Goal: Transaction & Acquisition: Purchase product/service

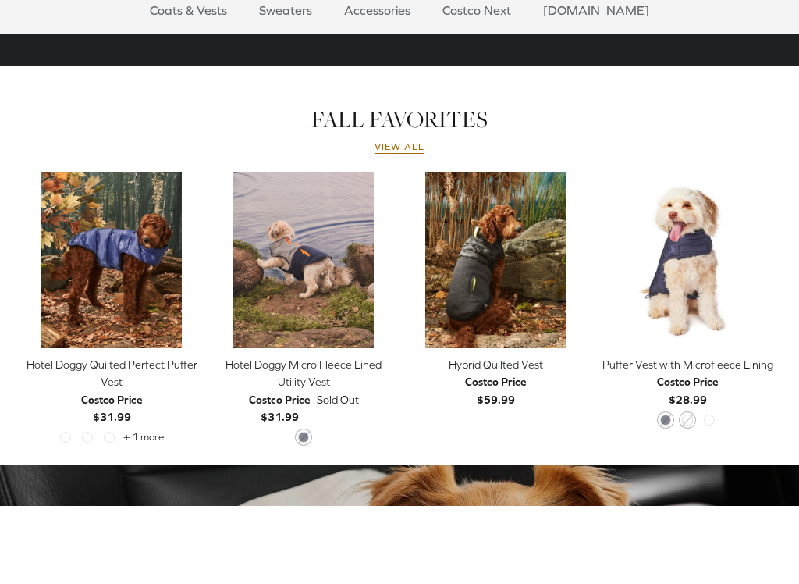
scroll to position [612, 0]
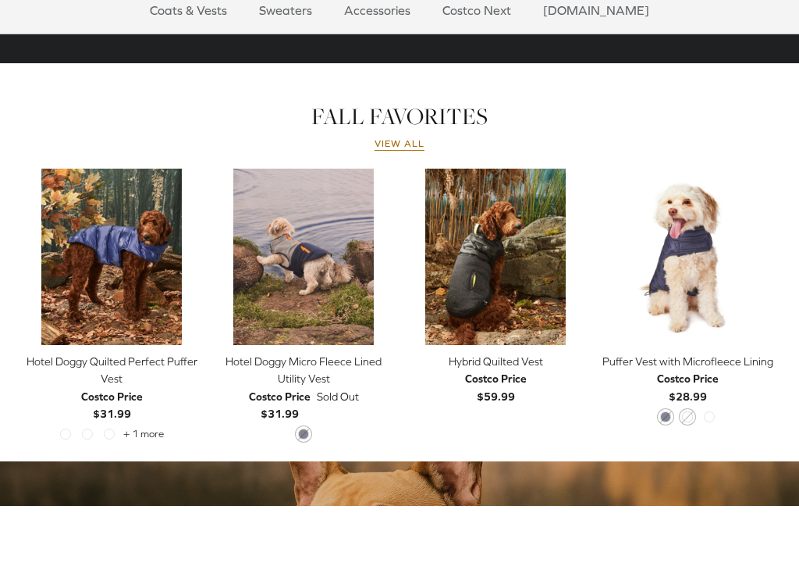
click at [407, 216] on link "View all" at bounding box center [400, 222] width 50 height 12
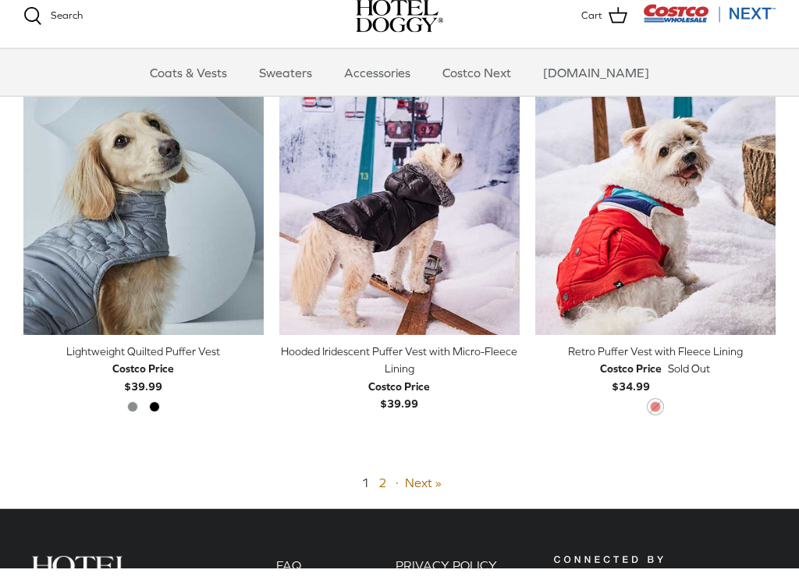
scroll to position [2970, 0]
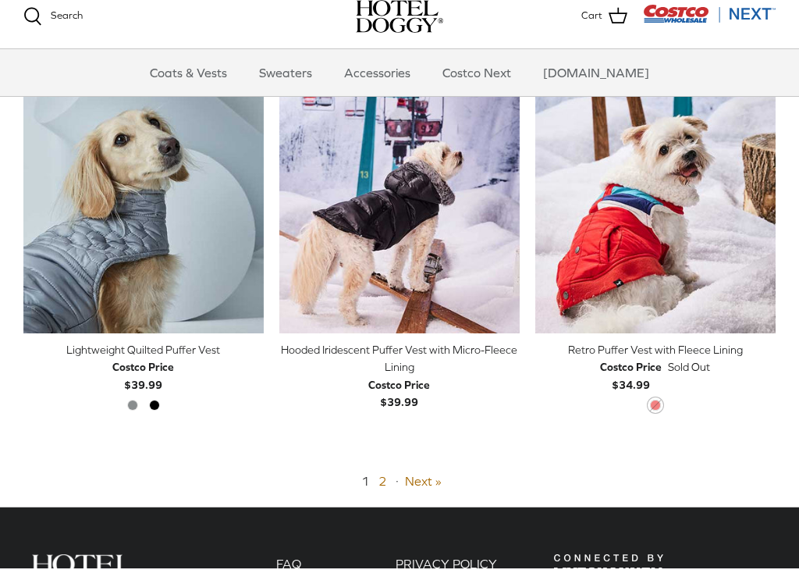
click at [441, 487] on div "1 2 · Next »" at bounding box center [399, 497] width 752 height 20
click at [424, 489] on link "Next »" at bounding box center [423, 496] width 37 height 14
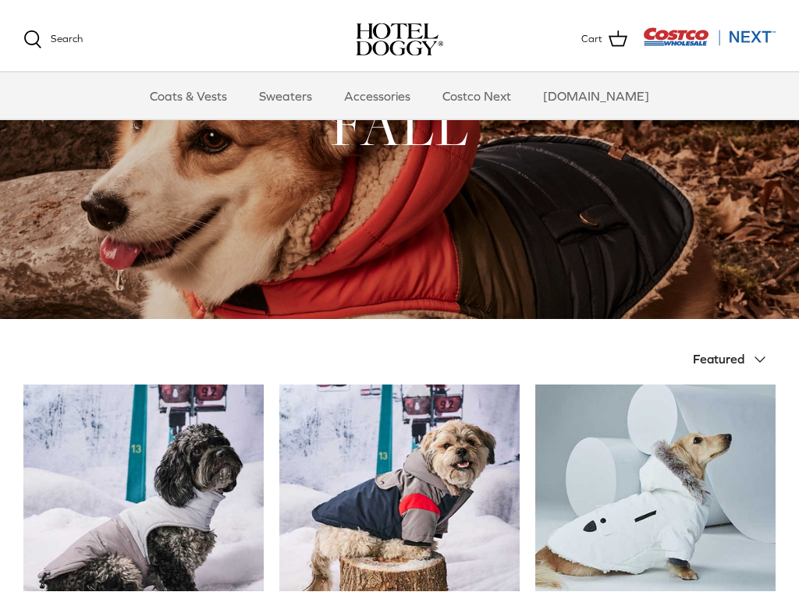
scroll to position [73, 0]
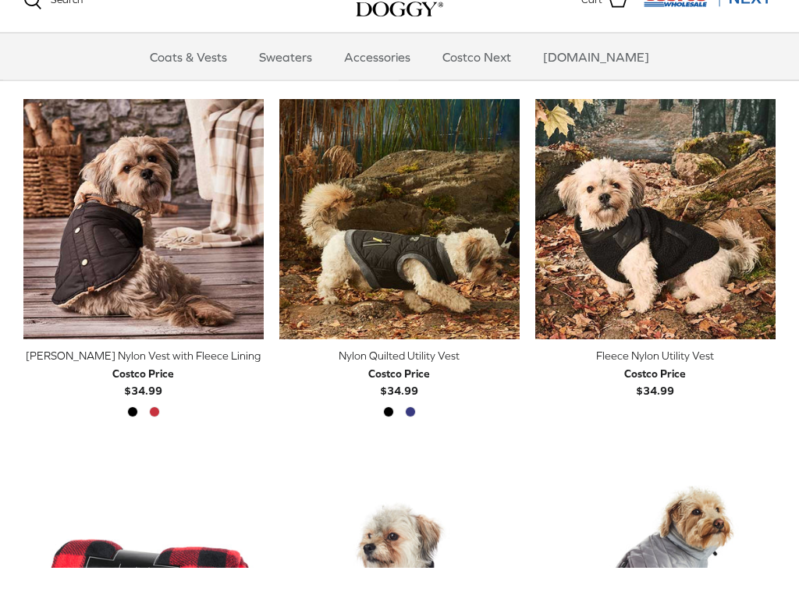
scroll to position [1462, 0]
click at [166, 237] on img "Melton Nylon Vest with Fleece Lining" at bounding box center [143, 250] width 240 height 240
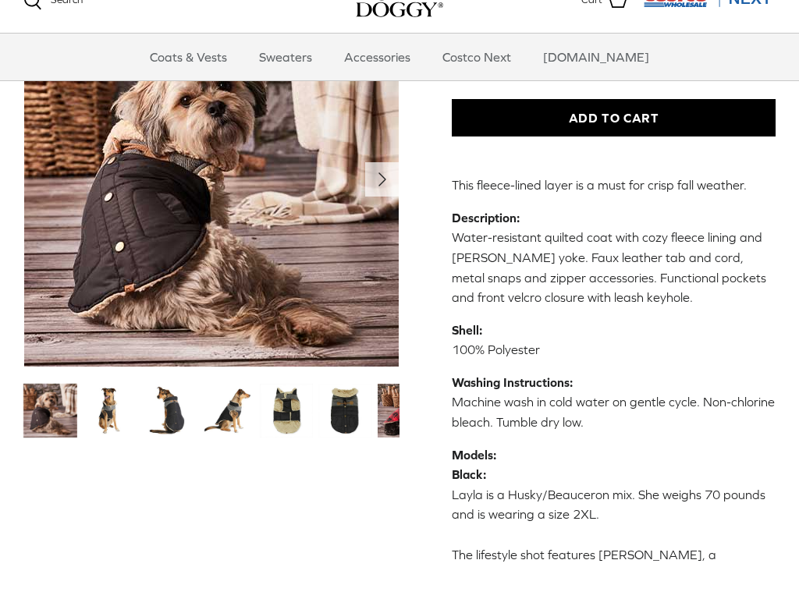
scroll to position [453, 0]
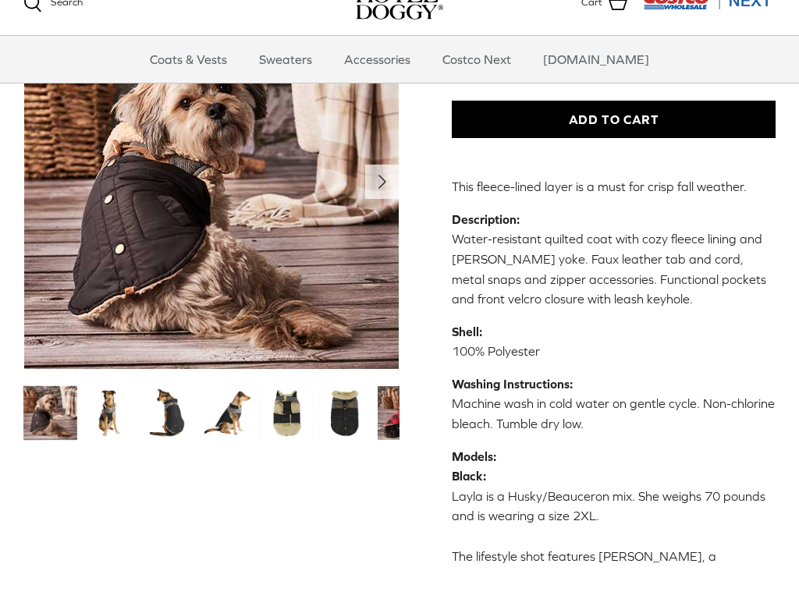
click at [295, 417] on img "Thumbnail Link" at bounding box center [287, 442] width 54 height 54
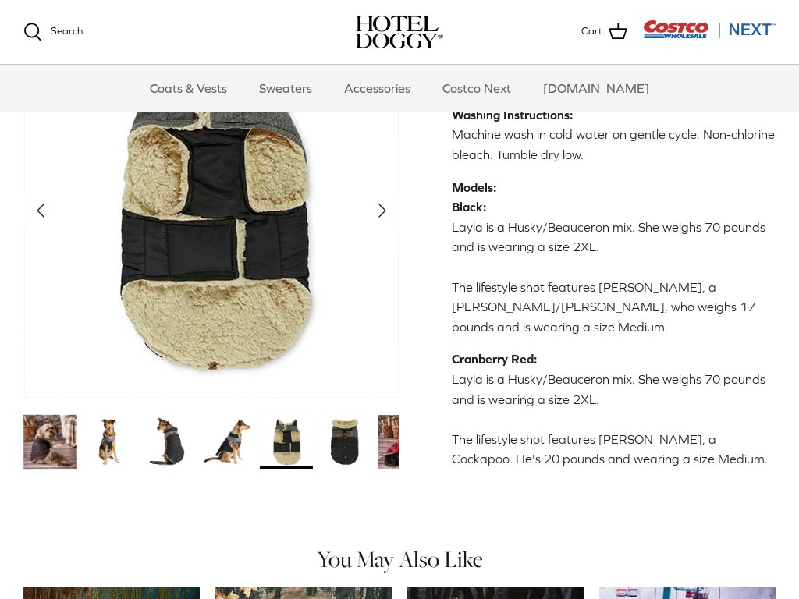
scroll to position [749, 0]
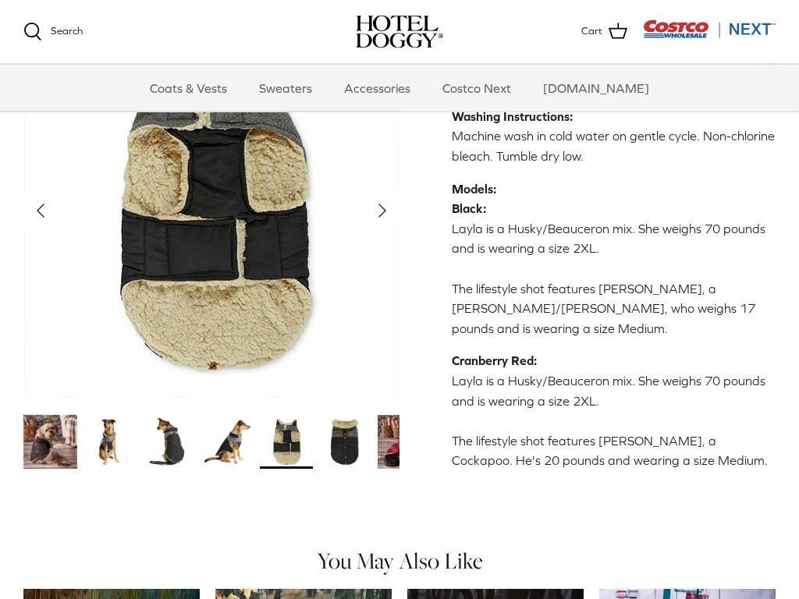
click at [230, 415] on img "Thumbnail Link" at bounding box center [228, 442] width 54 height 54
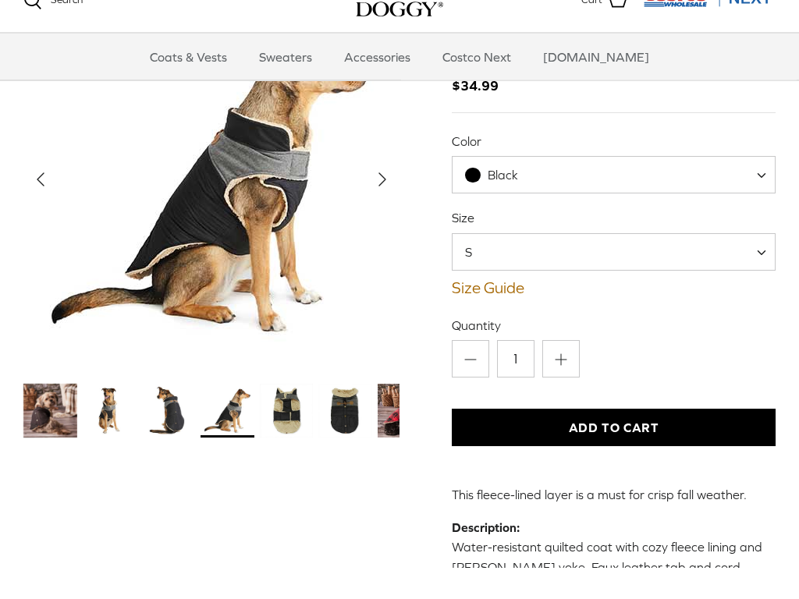
scroll to position [144, 0]
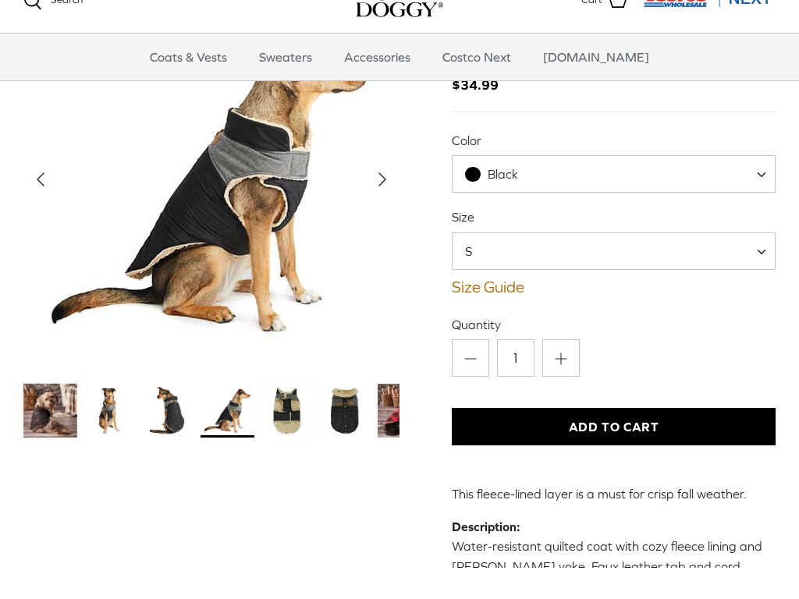
click at [511, 309] on link "Size Guide" at bounding box center [614, 318] width 324 height 19
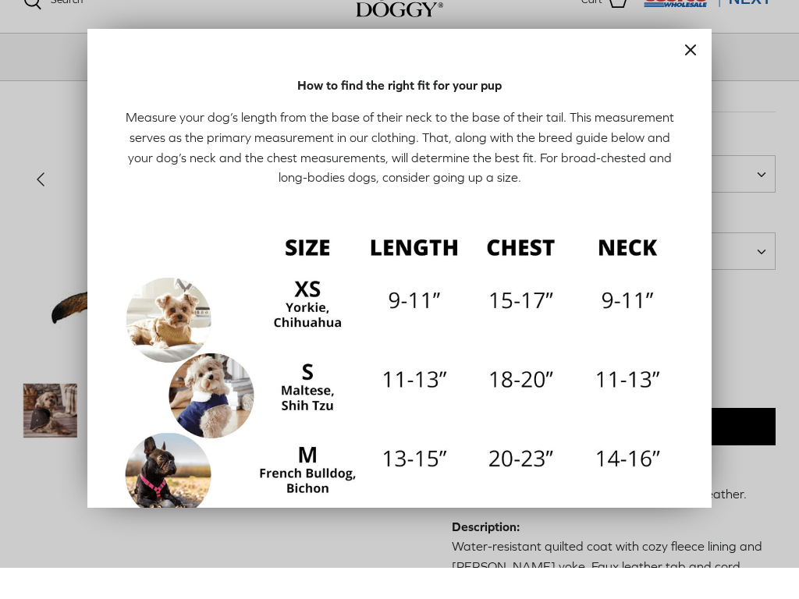
click at [702, 60] on button "Close" at bounding box center [691, 81] width 42 height 42
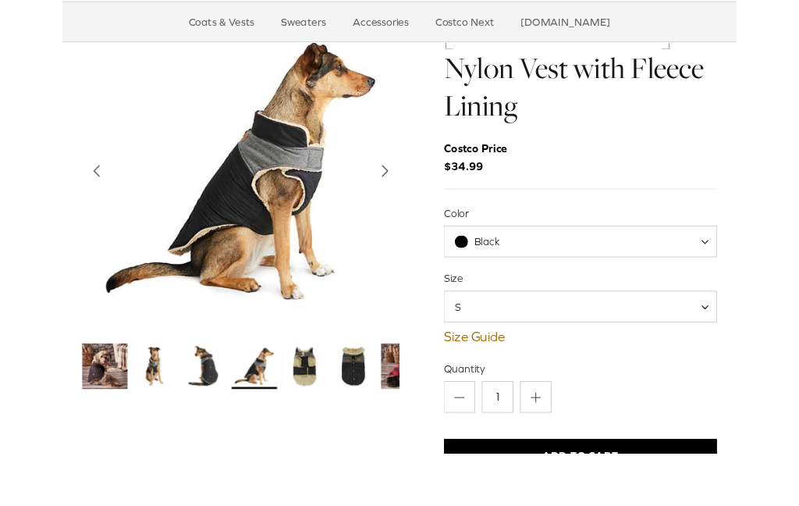
scroll to position [62, 0]
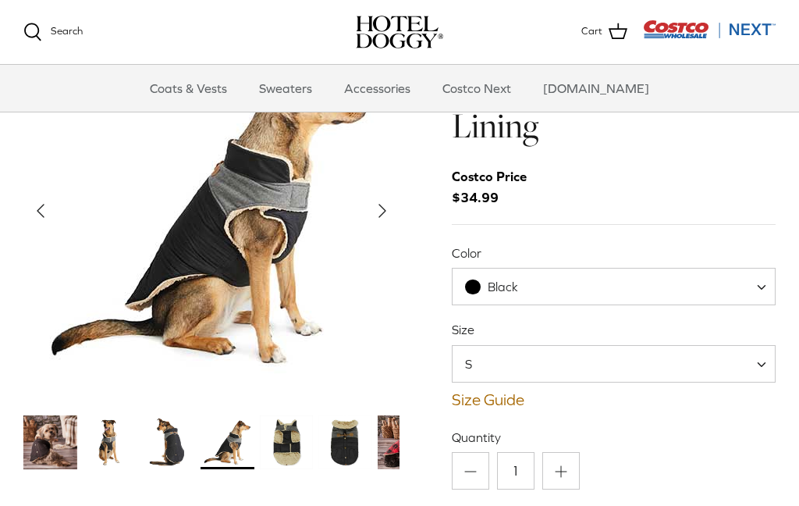
click at [492, 93] on link "Costco Next" at bounding box center [476, 88] width 97 height 47
